Goal: Task Accomplishment & Management: Complete application form

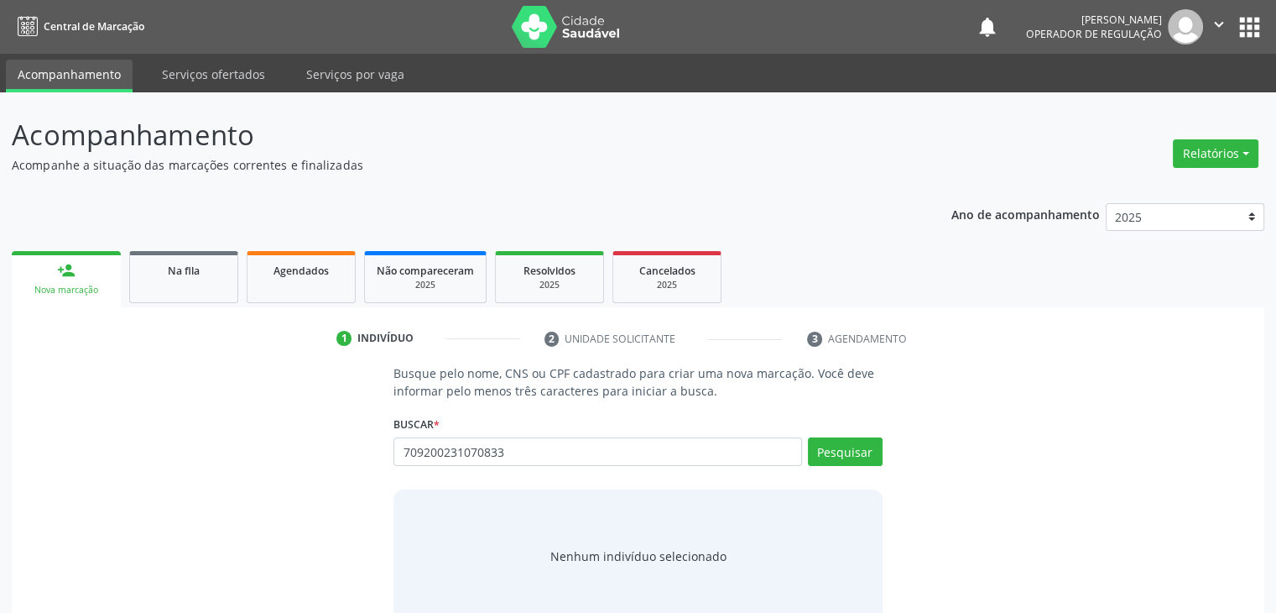
type input "709200231070833"
click at [806, 454] on div "Pesquisar" at bounding box center [842, 457] width 81 height 40
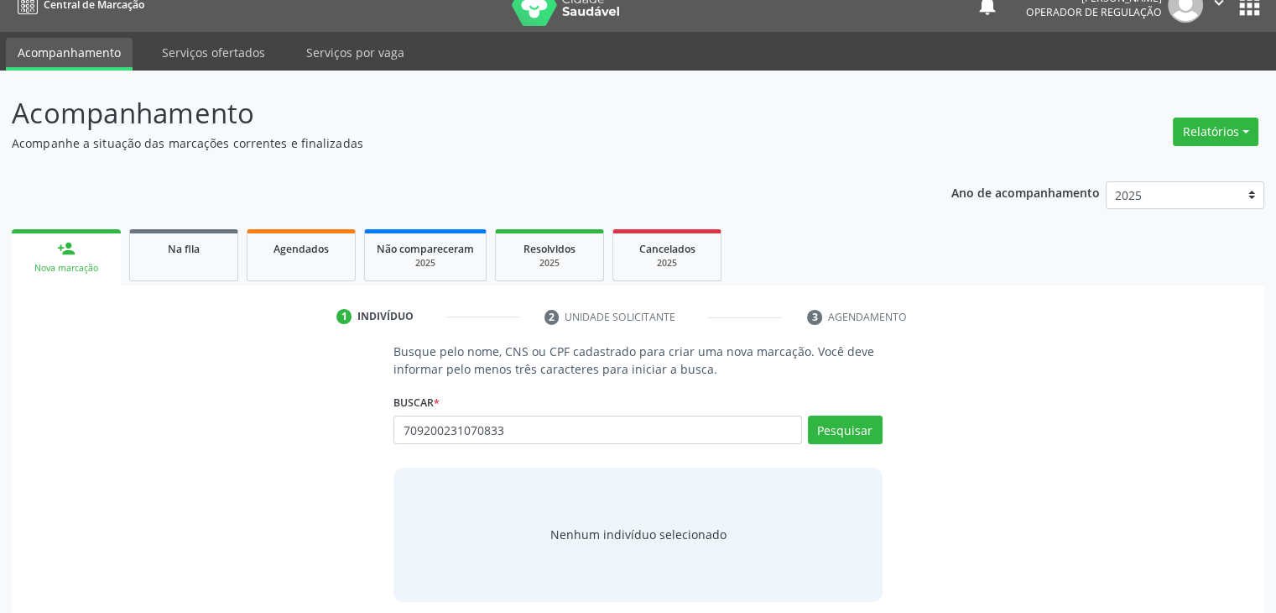
scroll to position [34, 0]
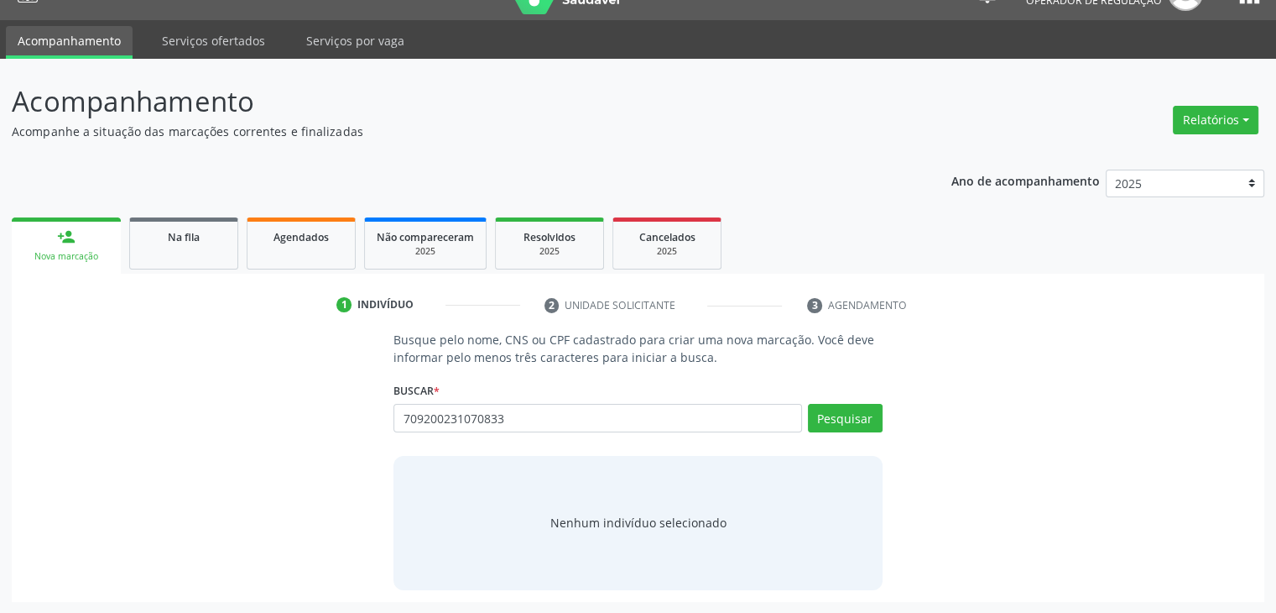
click at [576, 397] on div "Buscar * Busque por nome, CNS ou CPF Nenhum resultado encontrado para: " " Não …" at bounding box center [638, 410] width 488 height 65
click at [852, 421] on button "Pesquisar" at bounding box center [845, 418] width 75 height 29
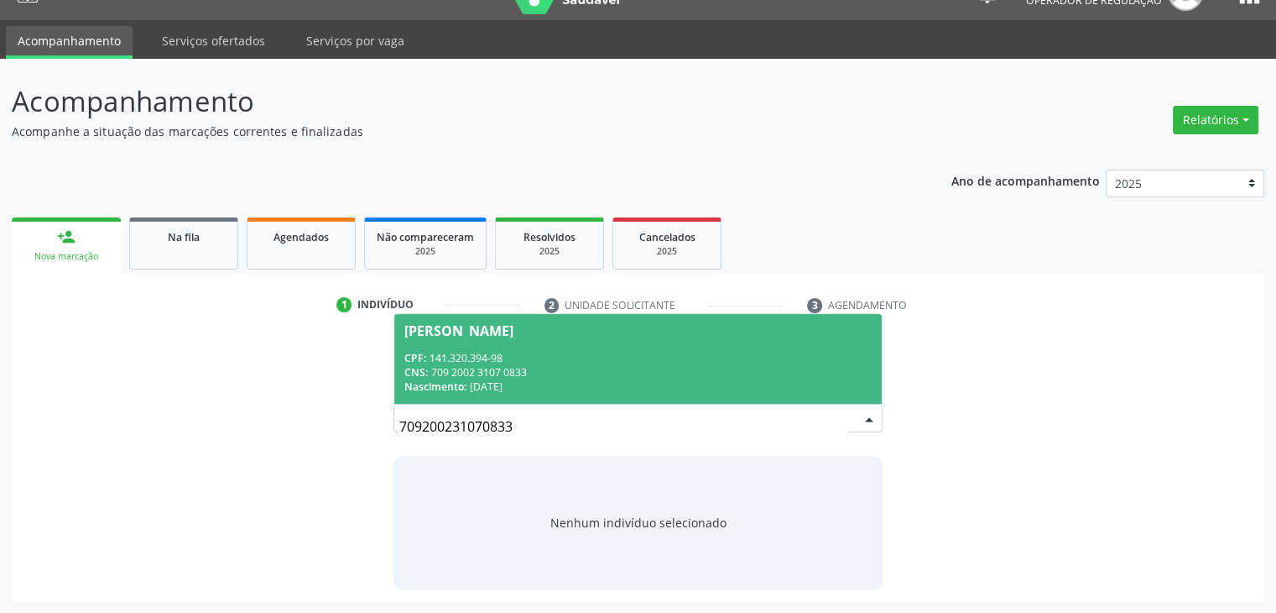
drag, startPoint x: 512, startPoint y: 411, endPoint x: 402, endPoint y: 428, distance: 111.2
click at [520, 361] on div "CPF: 141.320.394-98" at bounding box center [637, 358] width 467 height 14
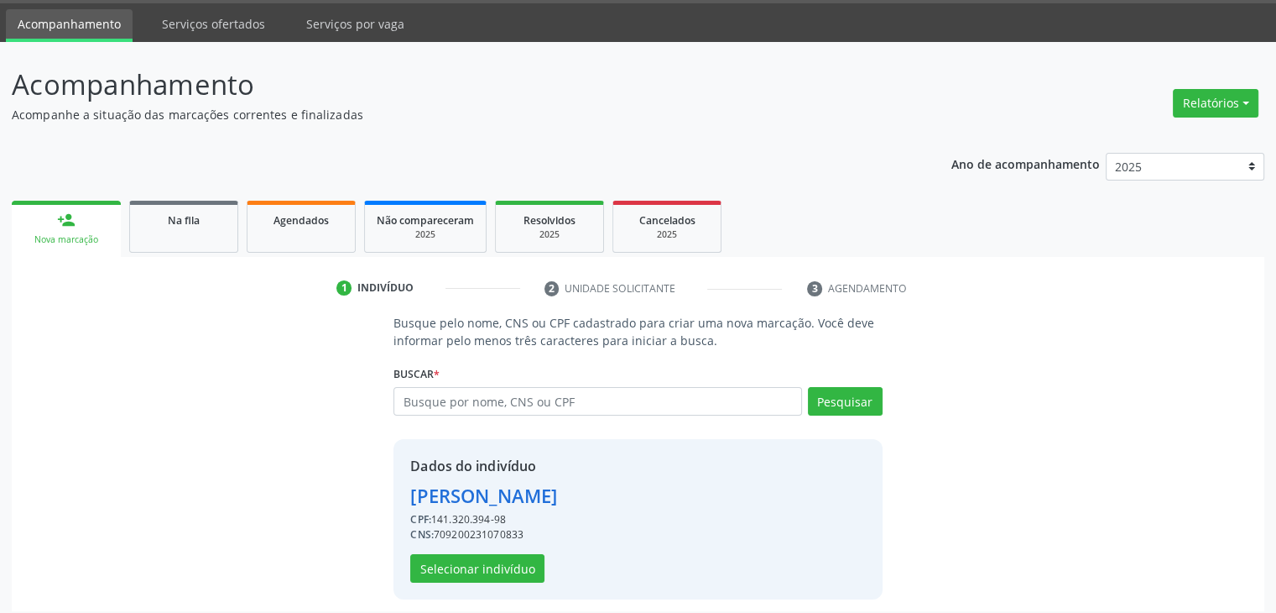
scroll to position [60, 0]
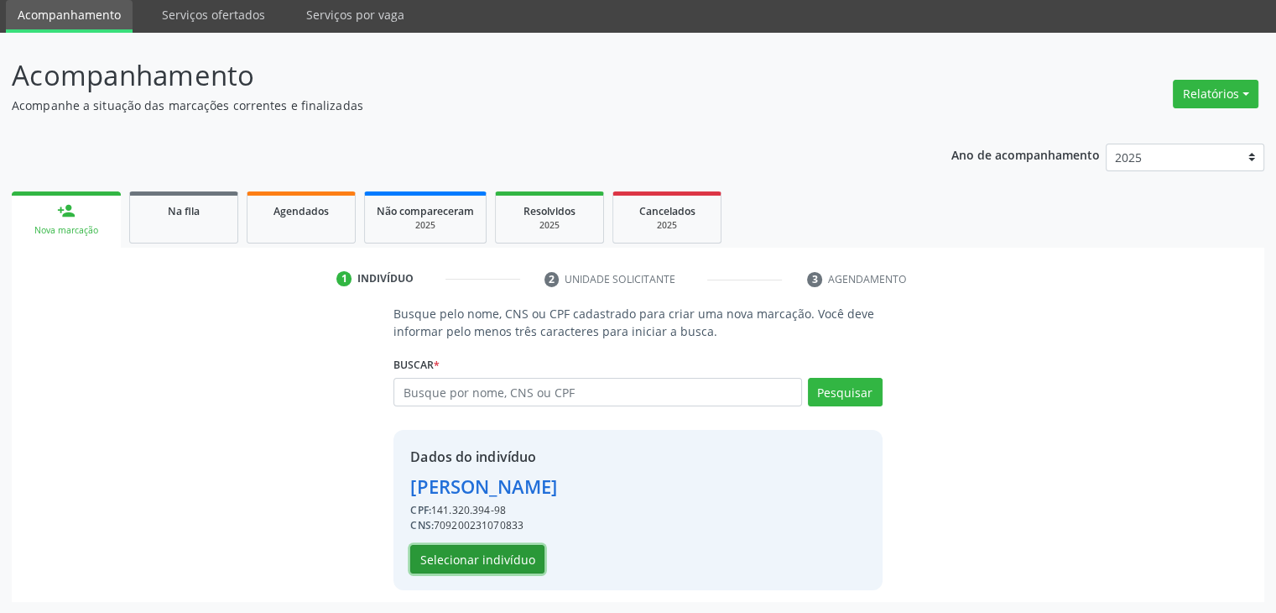
click at [486, 556] on button "Selecionar indivíduo" at bounding box center [477, 559] width 134 height 29
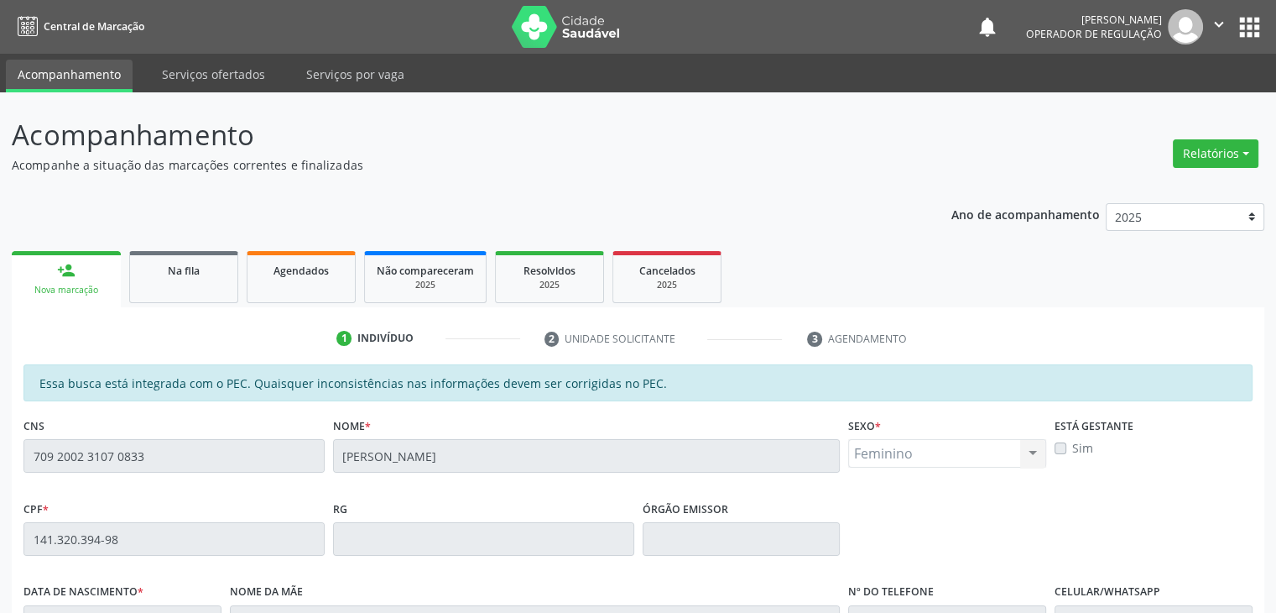
scroll to position [0, 0]
click at [94, 295] on link "person_add Nova marcação" at bounding box center [66, 279] width 109 height 56
click at [91, 296] on link "person_add Nova marcação" at bounding box center [66, 279] width 109 height 56
